Goal: Task Accomplishment & Management: Manage account settings

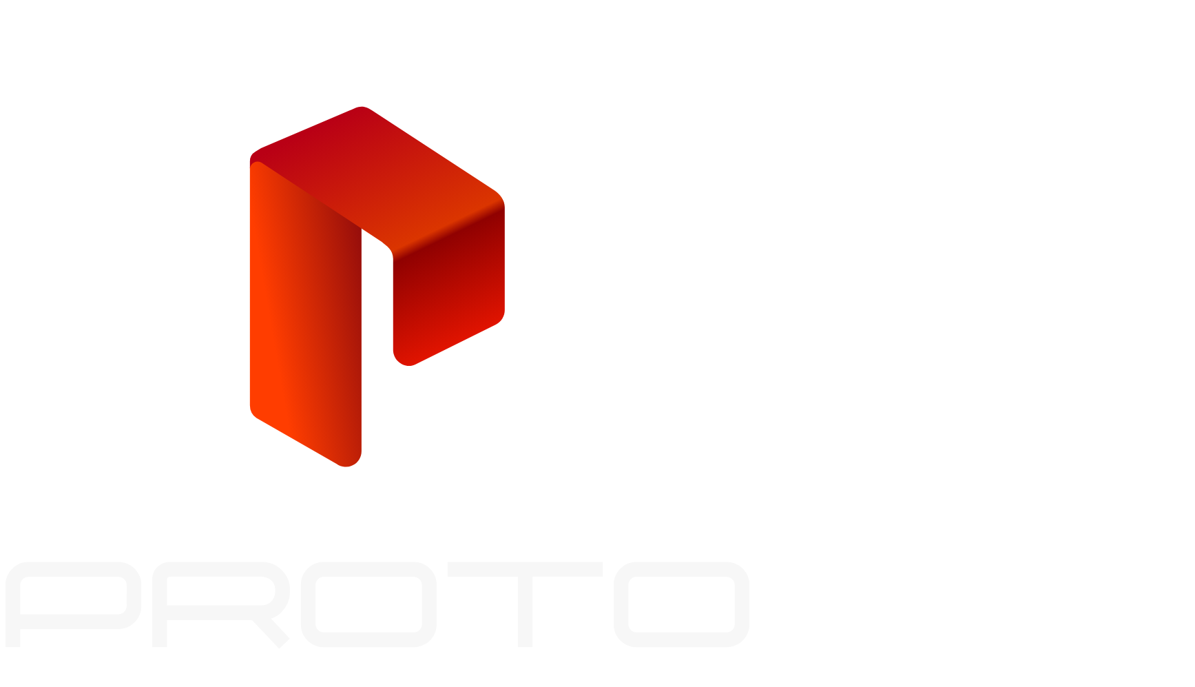
paste input "**********"
type input "**********"
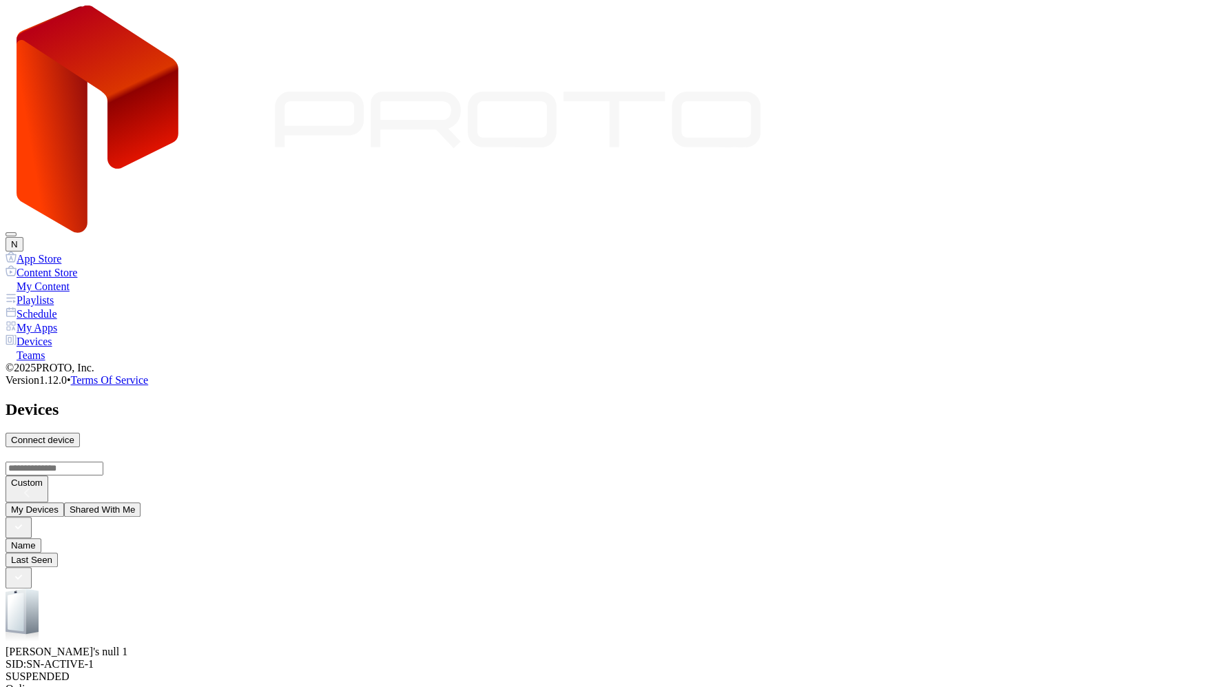
click at [23, 237] on button "N" at bounding box center [15, 244] width 18 height 14
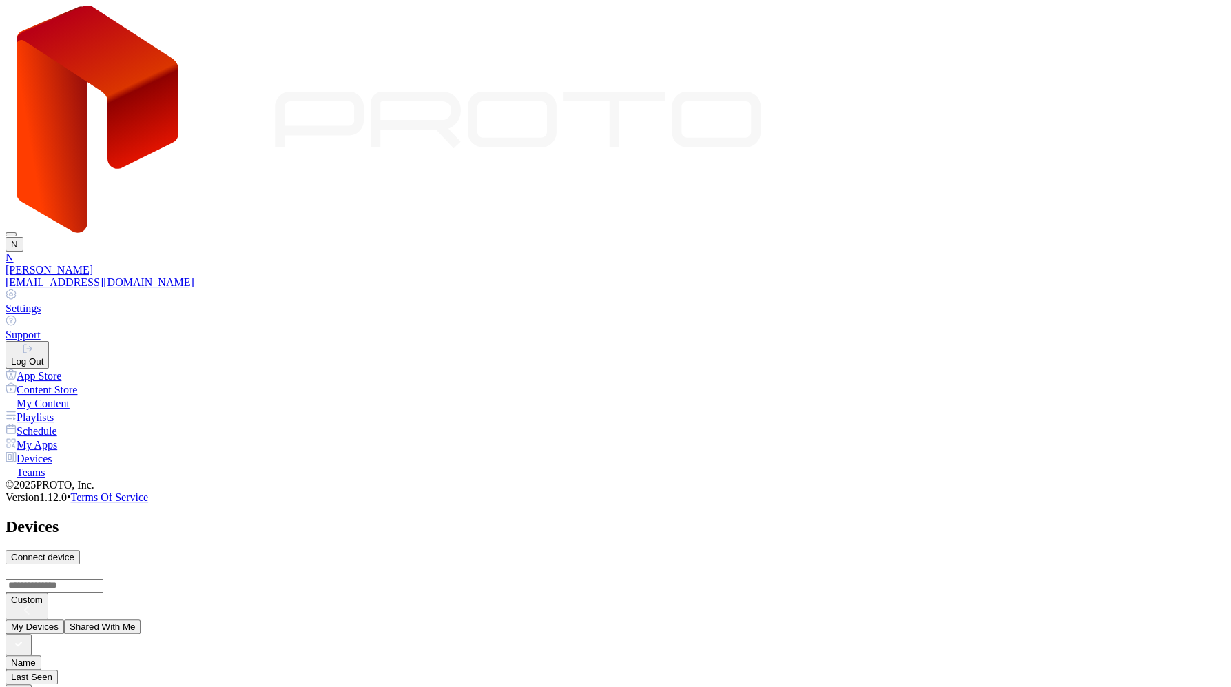
click at [1063, 302] on div "Settings" at bounding box center [616, 308] width 1220 height 12
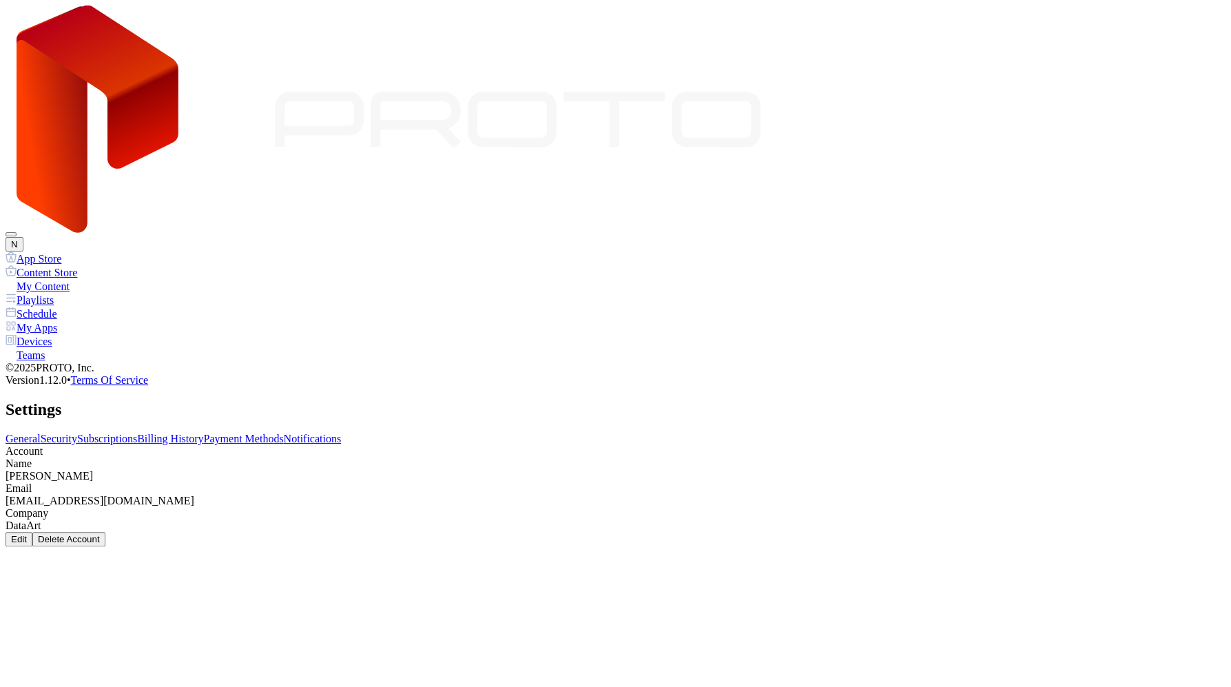
click at [100, 534] on div "Delete Account" at bounding box center [69, 539] width 62 height 10
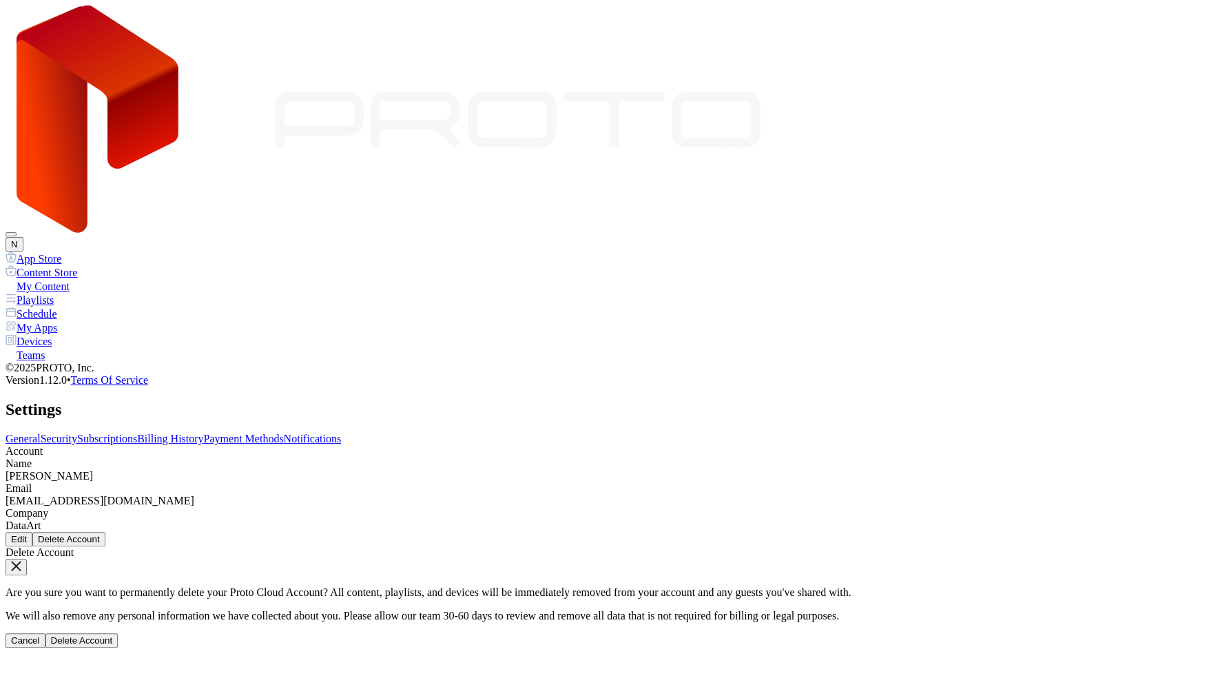
click at [771, 546] on div "Delete Account" at bounding box center [616, 560] width 1220 height 29
click at [20, 562] on icon "button" at bounding box center [16, 566] width 8 height 8
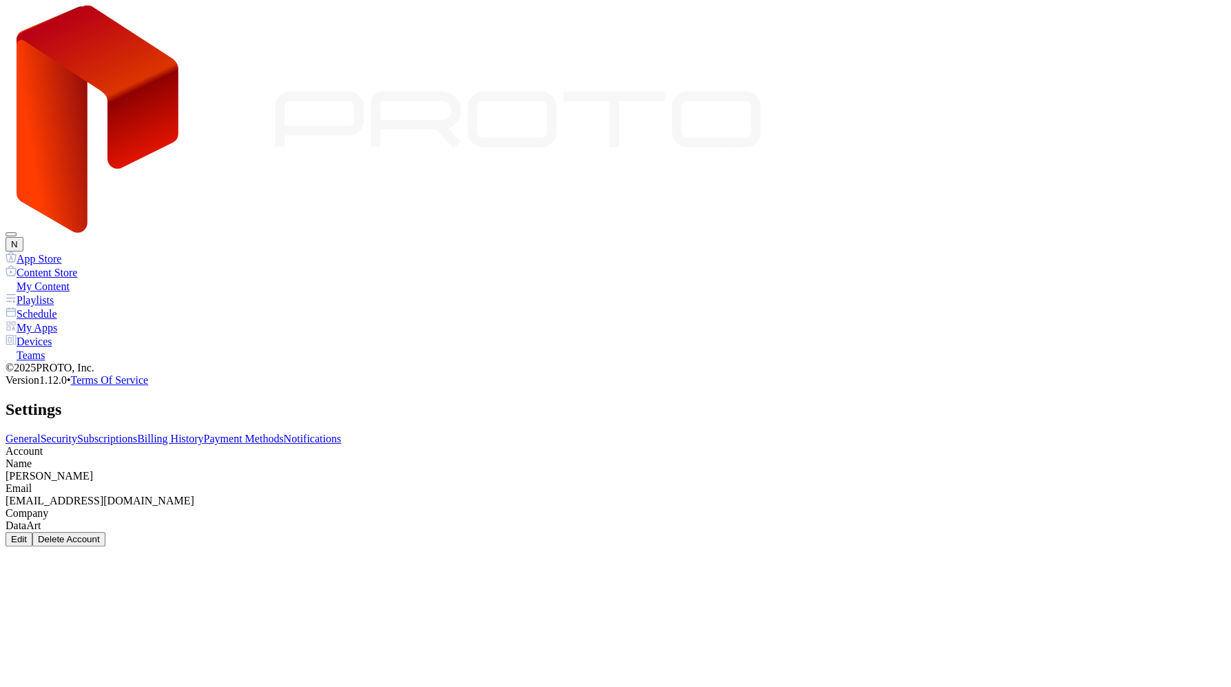
click at [100, 534] on div "Delete Account" at bounding box center [69, 539] width 62 height 10
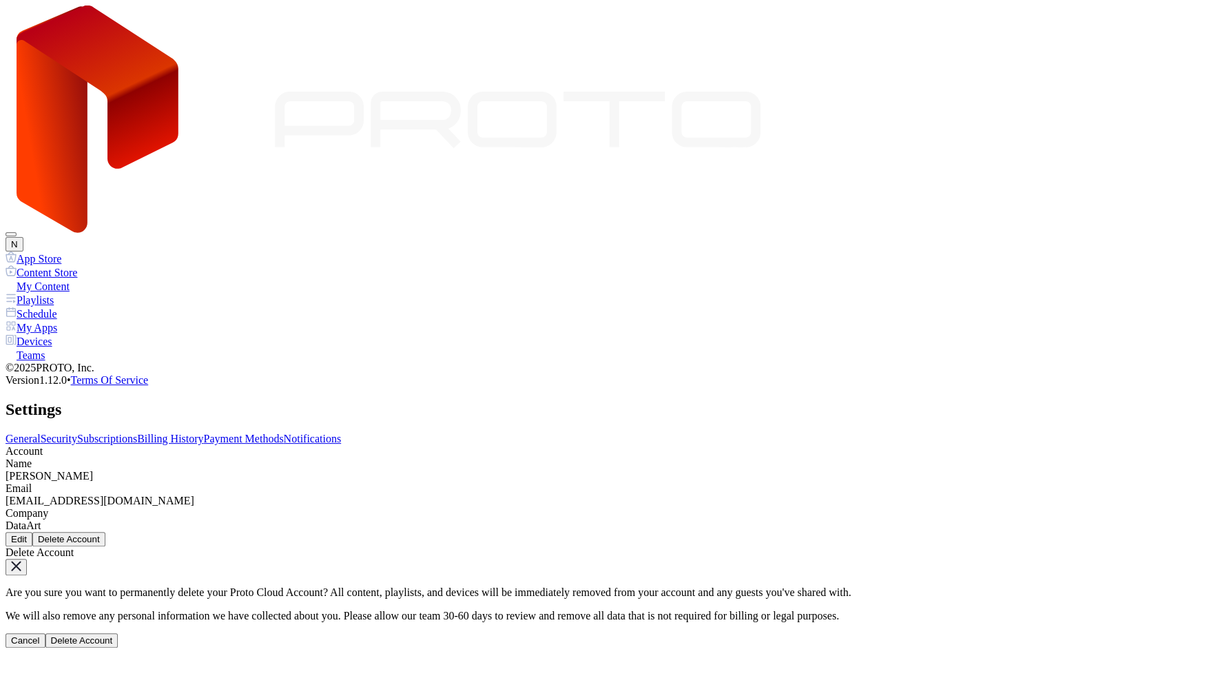
click at [113, 635] on div "Delete Account" at bounding box center [82, 640] width 62 height 10
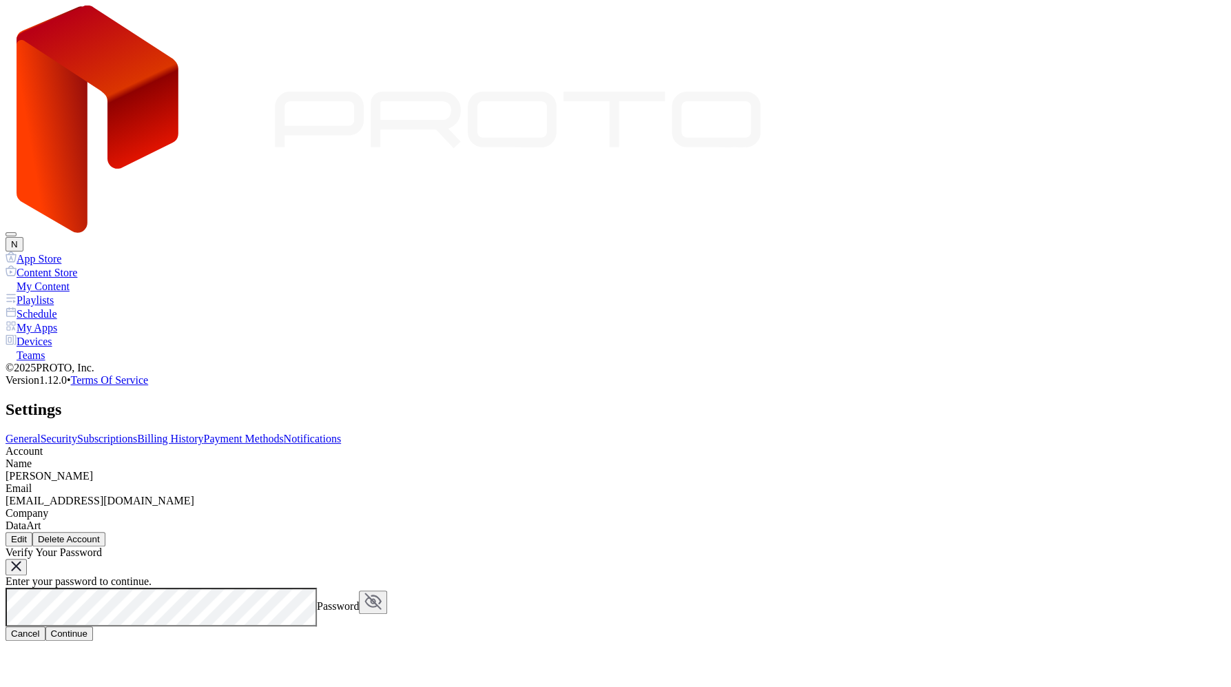
click at [40, 628] on div "Cancel" at bounding box center [25, 633] width 29 height 10
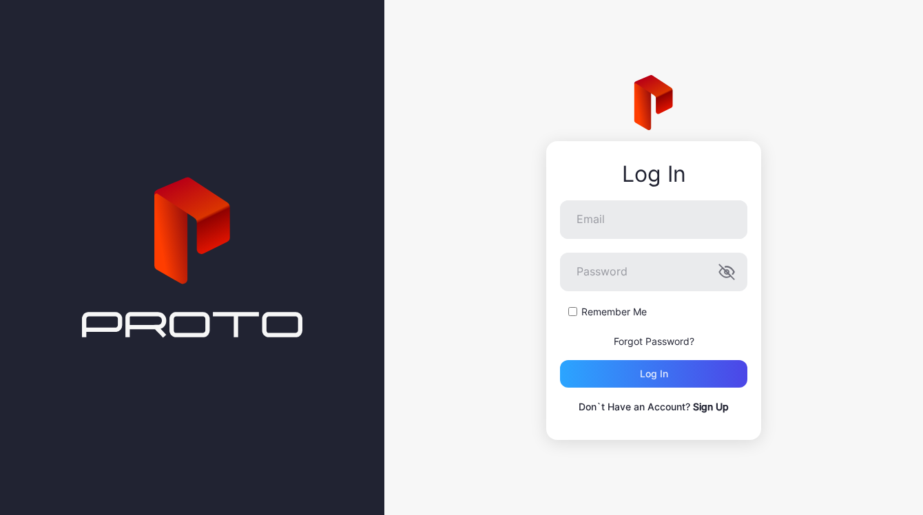
click at [706, 407] on link "Sign Up" at bounding box center [711, 407] width 36 height 12
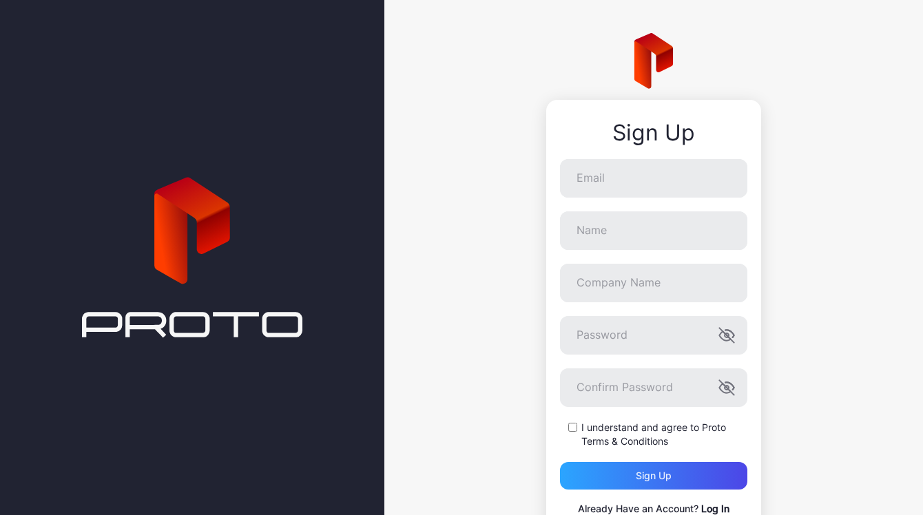
scroll to position [59, 0]
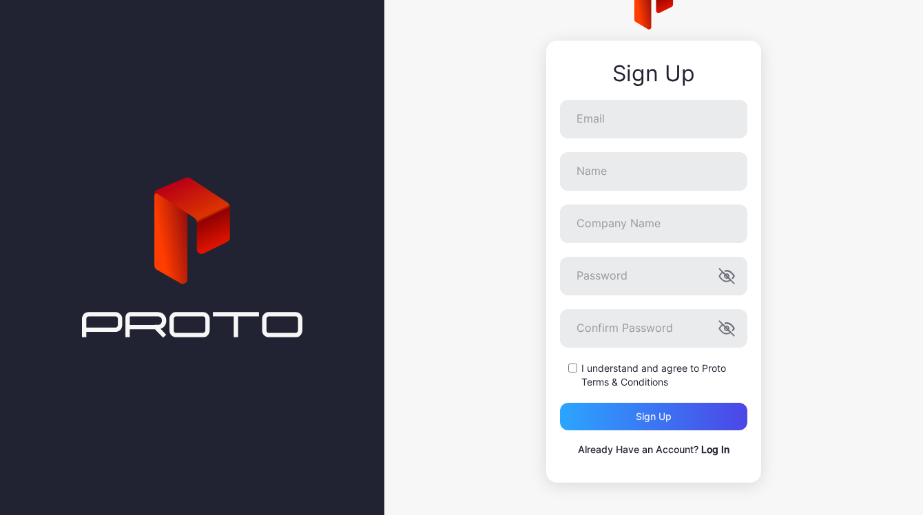
click at [531, 369] on div "Sign Up Email Name Company Name Password Confirm Password I understand and agre…" at bounding box center [653, 228] width 539 height 575
click at [575, 412] on div "Sign up" at bounding box center [653, 417] width 187 height 28
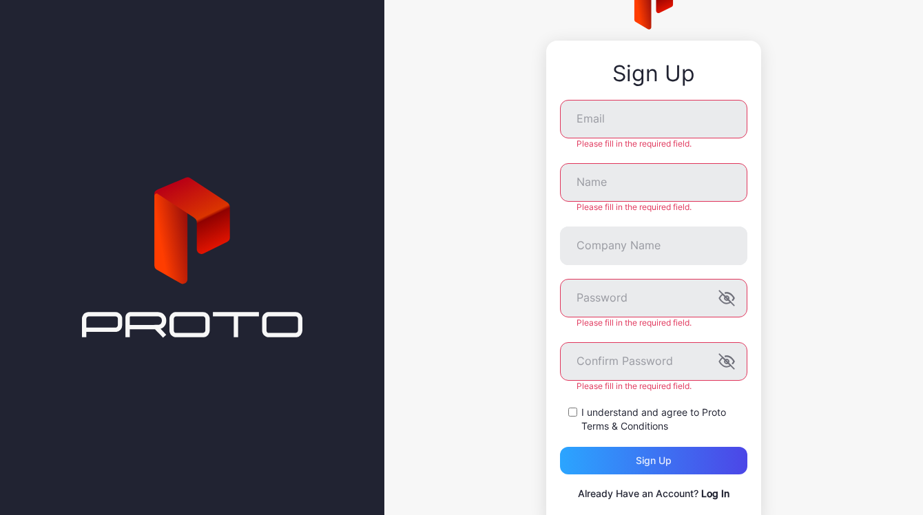
click at [493, 382] on div "Sign Up Email Please fill in the required field. Name Please fill in the requir…" at bounding box center [653, 250] width 539 height 619
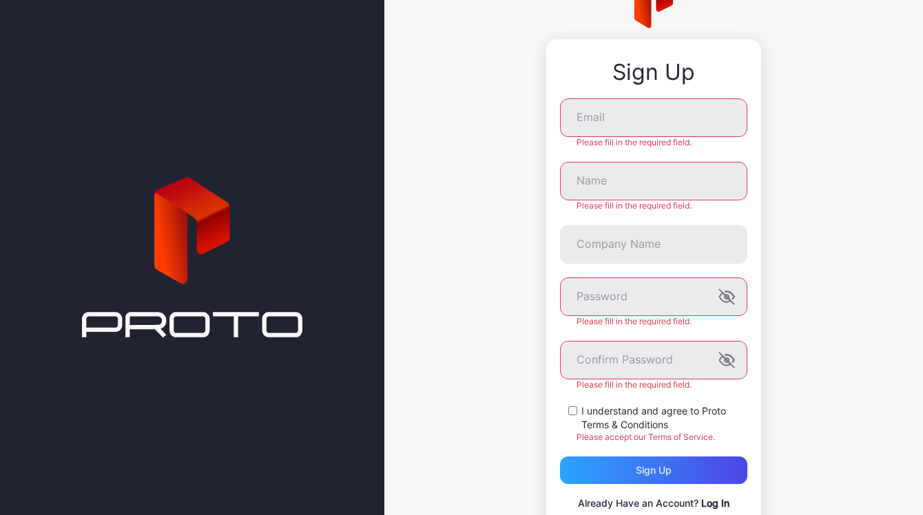
scroll to position [61, 0]
click at [786, 76] on div "Sign Up Email Please fill in the required field. Name Please fill in the requir…" at bounding box center [653, 254] width 539 height 630
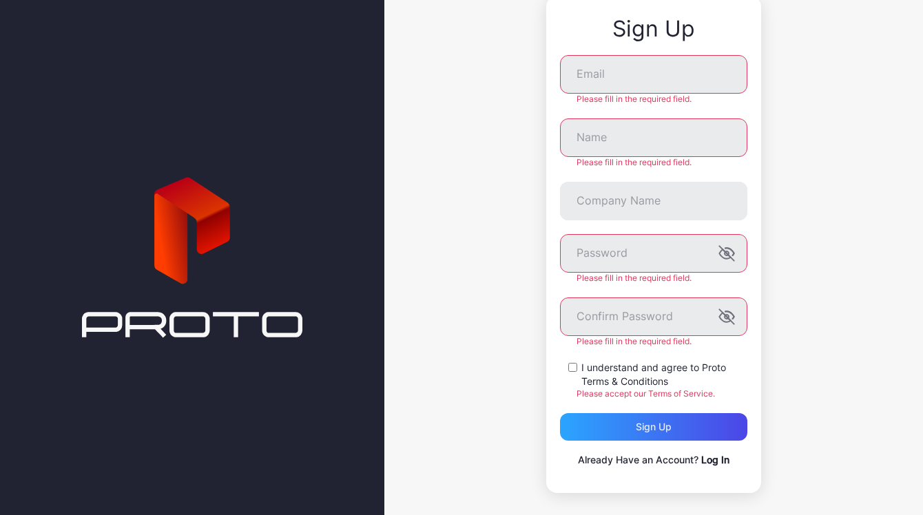
scroll to position [114, 0]
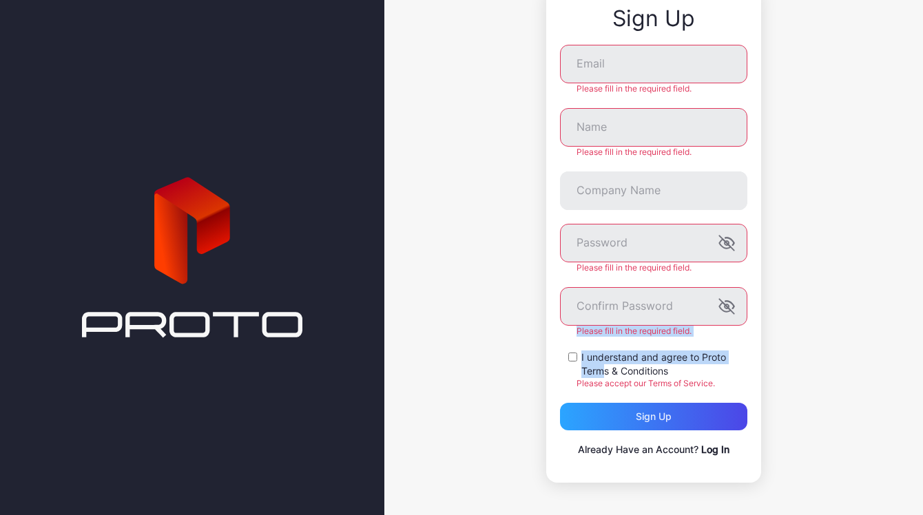
drag, startPoint x: 535, startPoint y: 333, endPoint x: 589, endPoint y: 367, distance: 63.8
click at [589, 367] on div "Sign Up Email Please fill in the required field. Name Please fill in the requir…" at bounding box center [653, 234] width 215 height 497
click at [582, 357] on label "I understand and agree to Proto Terms & Conditions" at bounding box center [665, 365] width 166 height 28
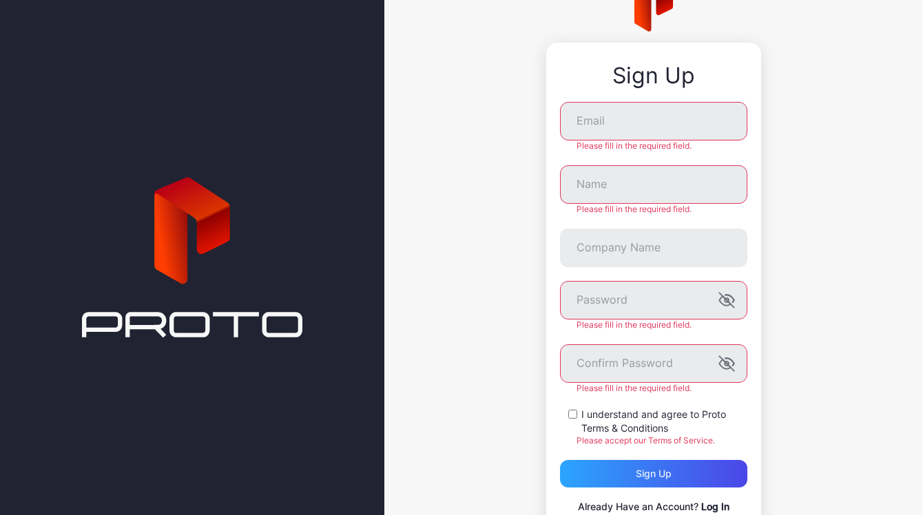
scroll to position [59, 0]
click at [761, 431] on div "Sign Up Email Please fill in the required field. Name Please fill in the requir…" at bounding box center [653, 256] width 539 height 630
click at [496, 181] on div "Sign Up Email Please fill in the required field. Name Please fill in the requir…" at bounding box center [653, 256] width 539 height 630
click at [482, 358] on div "Sign Up Email Please fill in the required field. Name Please fill in the requir…" at bounding box center [653, 256] width 539 height 630
